Goal: Transaction & Acquisition: Book appointment/travel/reservation

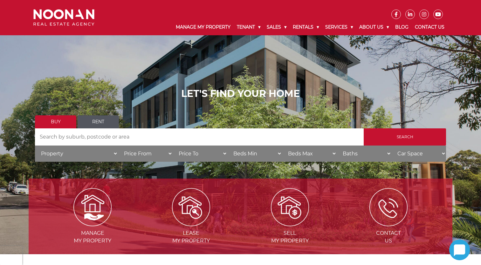
click at [102, 123] on link "Rent" at bounding box center [98, 121] width 41 height 13
click at [111, 136] on input "Search by Address" at bounding box center [199, 136] width 329 height 17
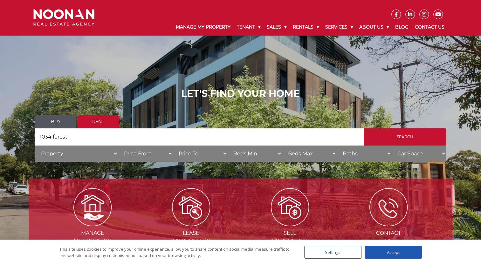
type input "1034 forest"
click at [364, 128] on input "Search" at bounding box center [405, 136] width 82 height 17
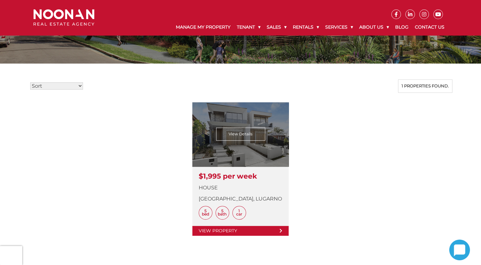
scroll to position [127, 0]
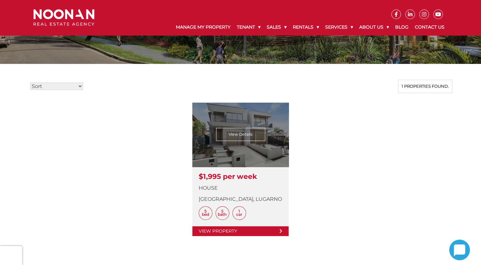
click at [249, 137] on link at bounding box center [240, 169] width 96 height 133
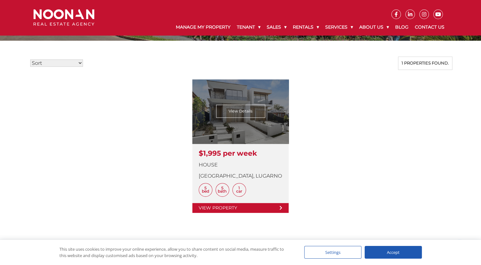
scroll to position [190, 0]
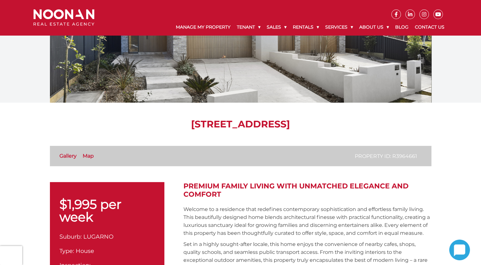
scroll to position [95, 0]
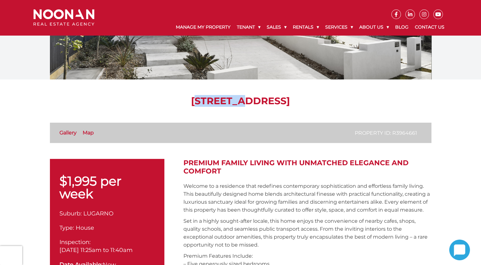
drag, startPoint x: 134, startPoint y: 98, endPoint x: 177, endPoint y: 100, distance: 43.0
click at [177, 100] on h1 "1034A Forest Road, LUGARNO NSW 2210" at bounding box center [240, 100] width 381 height 11
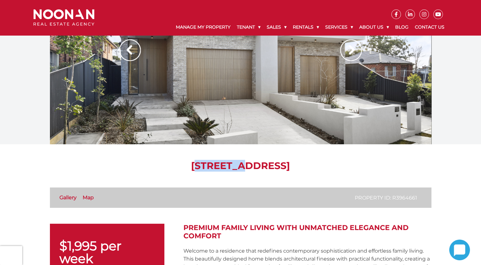
scroll to position [0, 0]
